Goal: Task Accomplishment & Management: Use online tool/utility

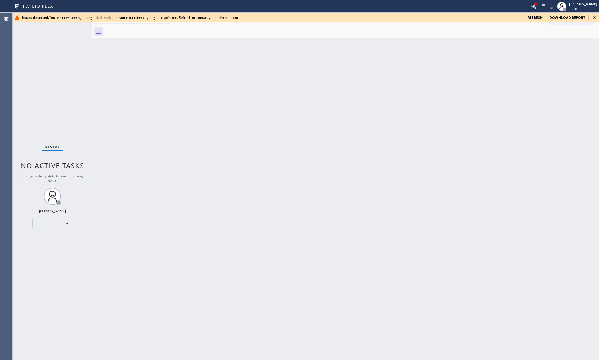
click at [234, 130] on div "Back to Dashboard Change Sender ID Customers Technicians Select a contact Outbo…" at bounding box center [345, 186] width 507 height 347
click at [537, 17] on span "refresh" at bounding box center [535, 17] width 15 height 5
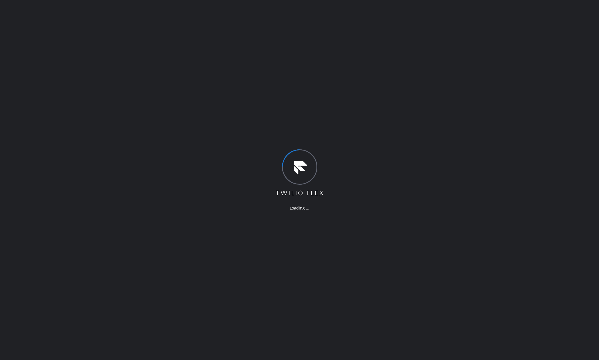
click at [475, 164] on div "Loading ..." at bounding box center [299, 180] width 599 height 360
click at [476, 164] on div "Loading ..." at bounding box center [299, 180] width 599 height 360
